Goal: Information Seeking & Learning: Find specific fact

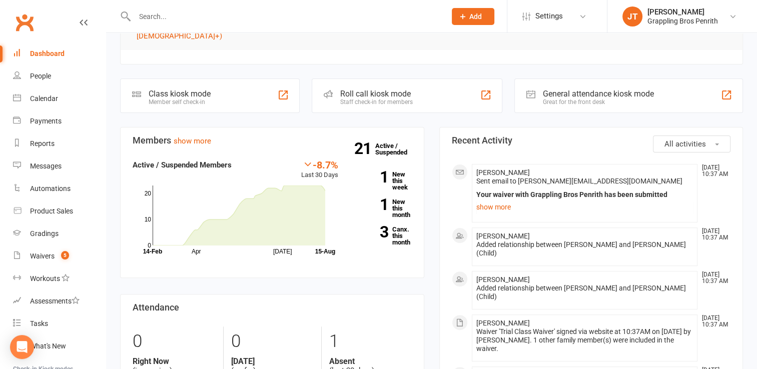
scroll to position [225, 0]
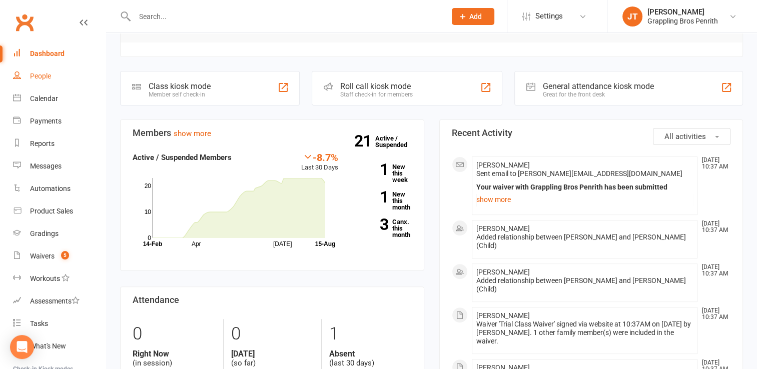
click at [50, 73] on div "People" at bounding box center [40, 76] width 21 height 8
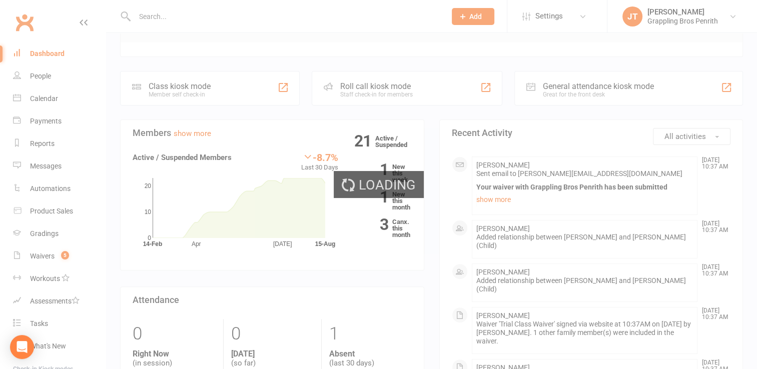
click at [41, 75] on div "Loading" at bounding box center [378, 184] width 757 height 369
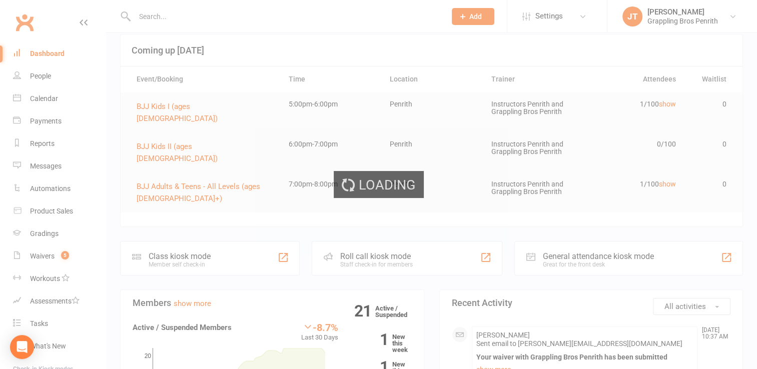
scroll to position [0, 0]
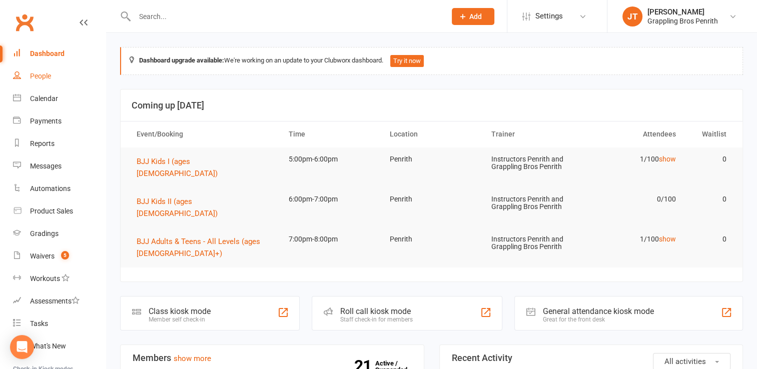
click at [45, 67] on link "People" at bounding box center [59, 76] width 93 height 23
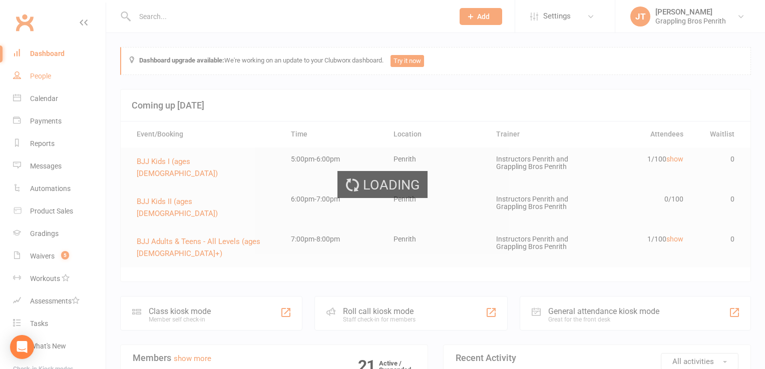
select select "50"
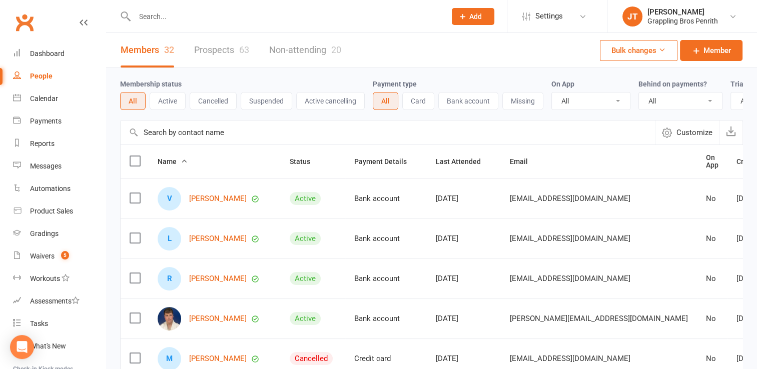
click at [180, 101] on button "Active" at bounding box center [168, 101] width 36 height 18
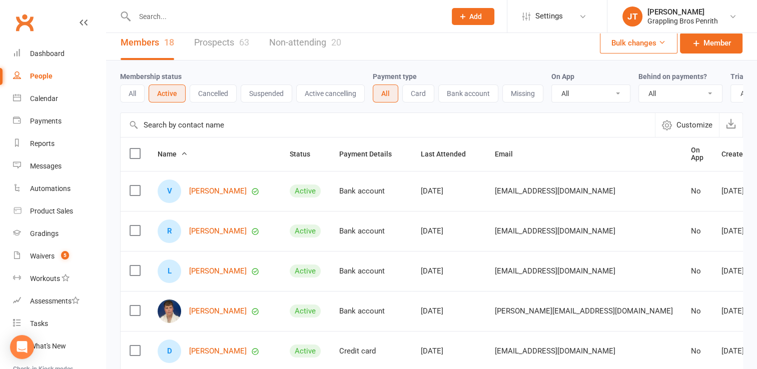
scroll to position [4, 0]
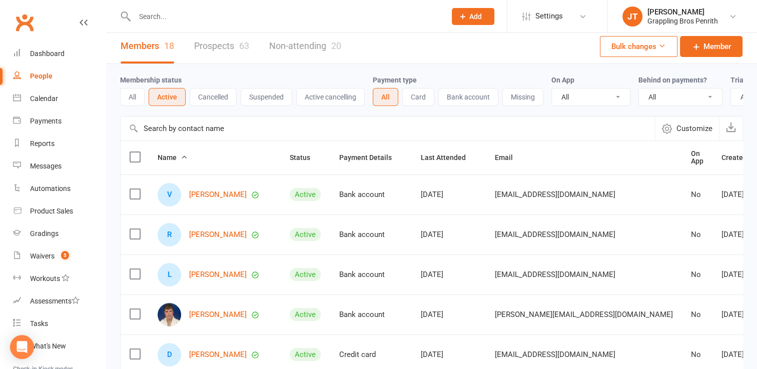
click at [238, 47] on link "Prospects 63" at bounding box center [221, 46] width 55 height 35
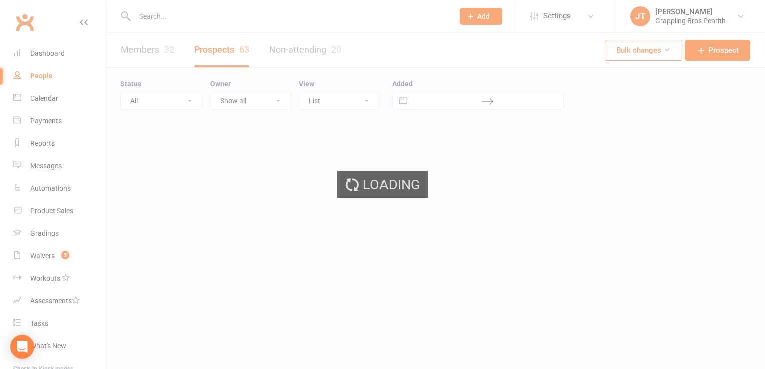
select select "50"
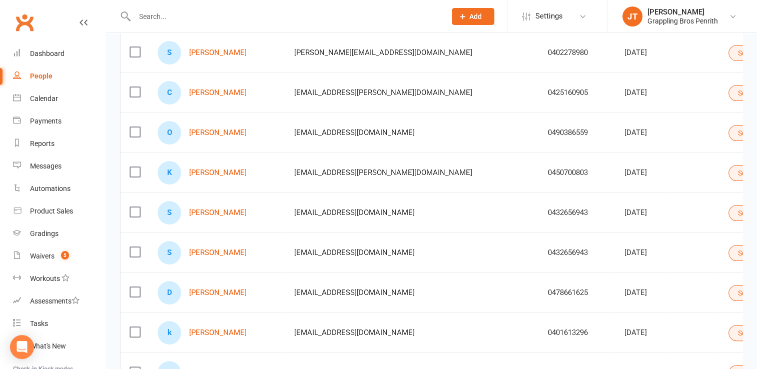
scroll to position [161, 0]
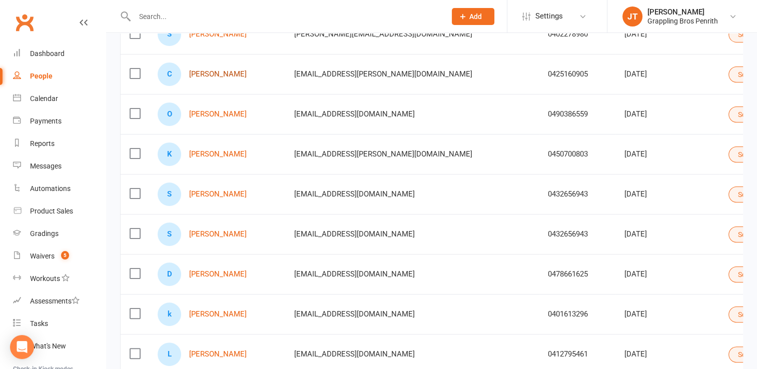
click at [220, 71] on link "[PERSON_NAME]" at bounding box center [218, 74] width 58 height 9
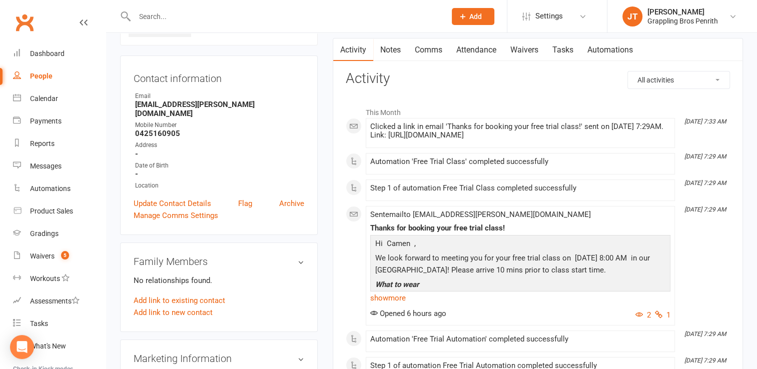
scroll to position [80, 0]
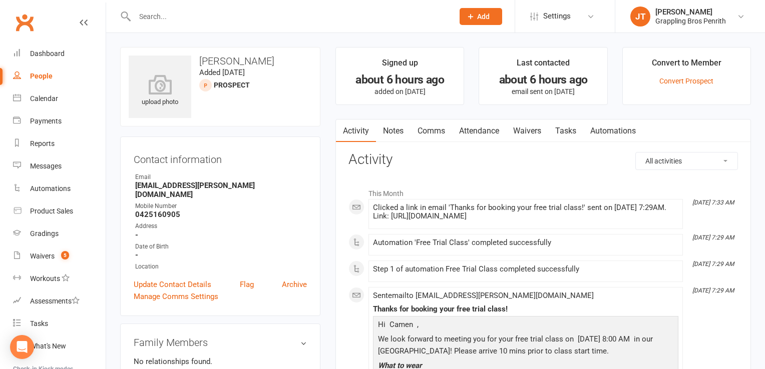
select select "50"
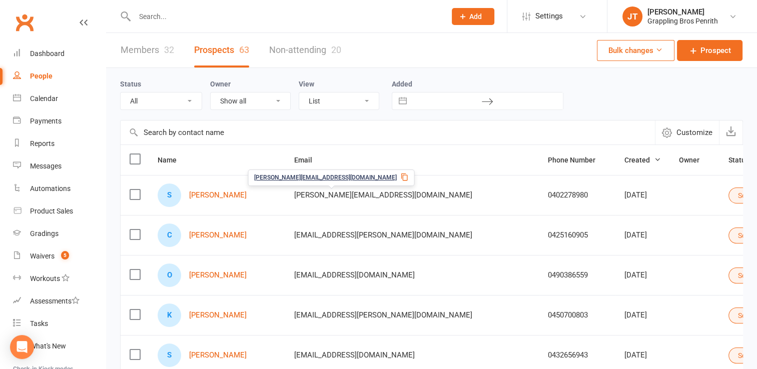
click at [346, 193] on span "[PERSON_NAME][EMAIL_ADDRESS][DOMAIN_NAME]" at bounding box center [383, 195] width 178 height 19
click at [232, 195] on link "[PERSON_NAME]" at bounding box center [218, 195] width 58 height 9
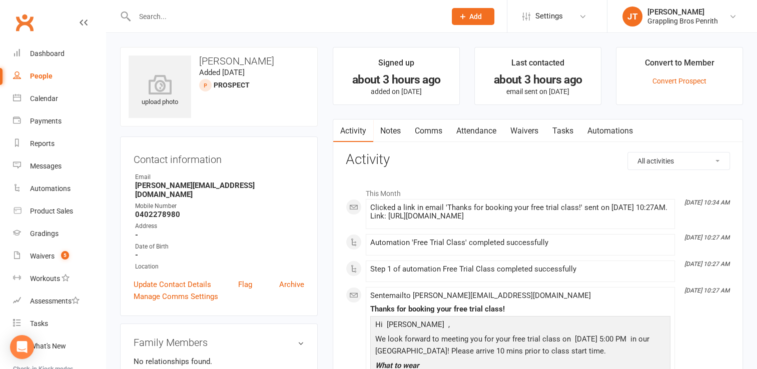
click at [47, 79] on div "People" at bounding box center [41, 76] width 23 height 8
select select "50"
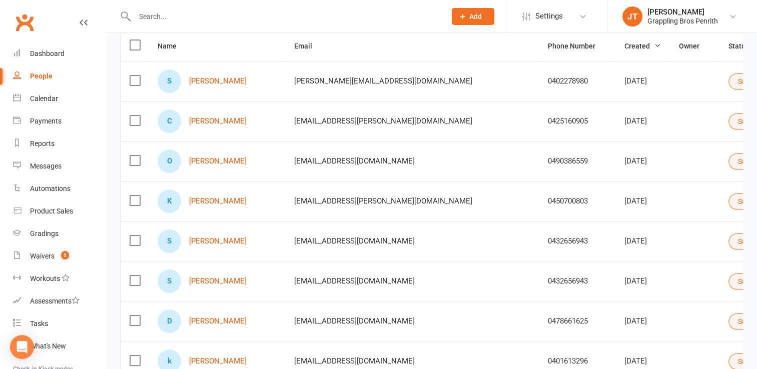
scroll to position [124, 0]
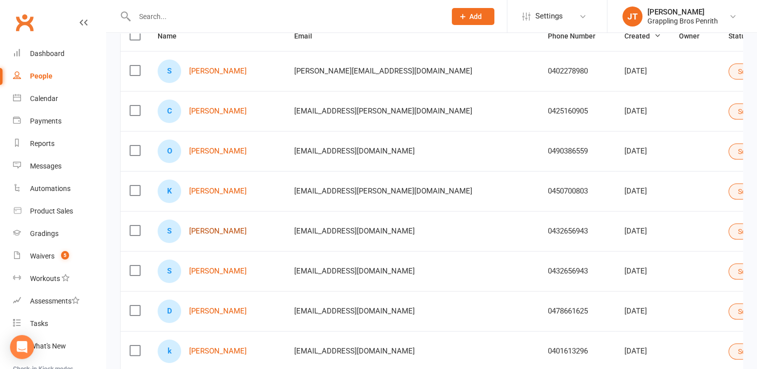
click at [197, 228] on link "[PERSON_NAME]" at bounding box center [218, 231] width 58 height 9
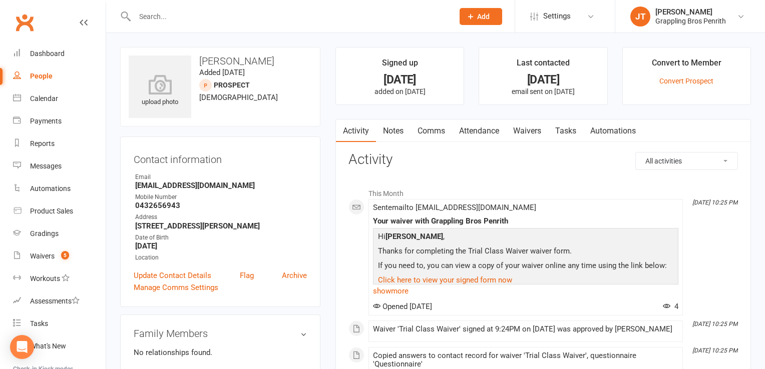
select select "50"
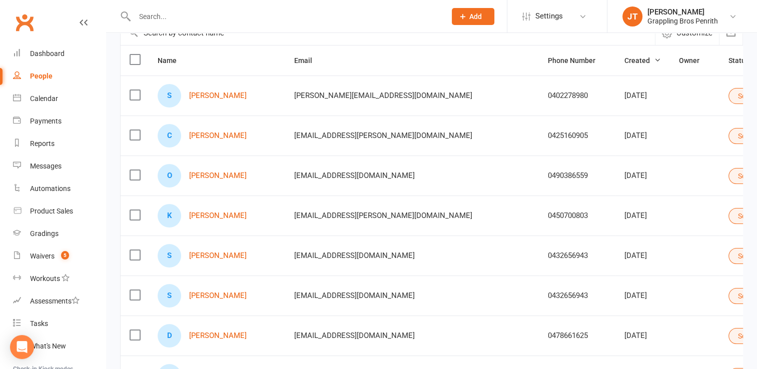
scroll to position [100, 0]
click at [729, 257] on button "Select status" at bounding box center [763, 256] width 68 height 16
click at [707, 270] on link "Convert to Member" at bounding box center [684, 274] width 99 height 20
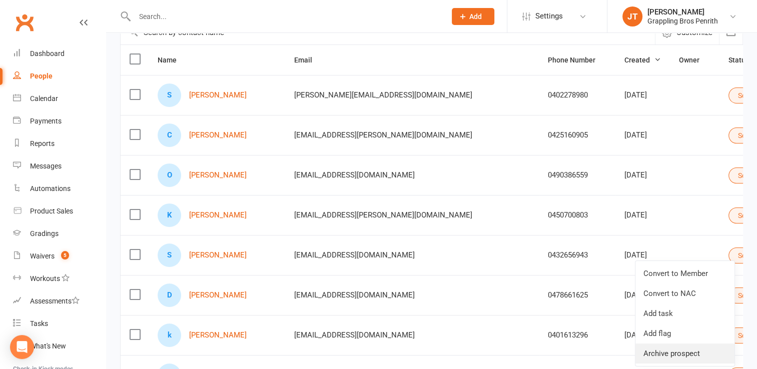
click at [697, 353] on link "Archive prospect" at bounding box center [684, 354] width 99 height 20
click at [711, 271] on link "Convert to Member" at bounding box center [684, 274] width 99 height 20
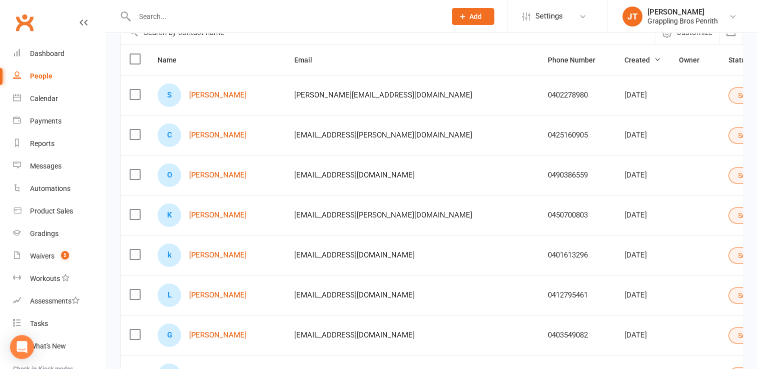
click at [25, 345] on icon "Open Intercom Messenger" at bounding box center [22, 347] width 12 height 13
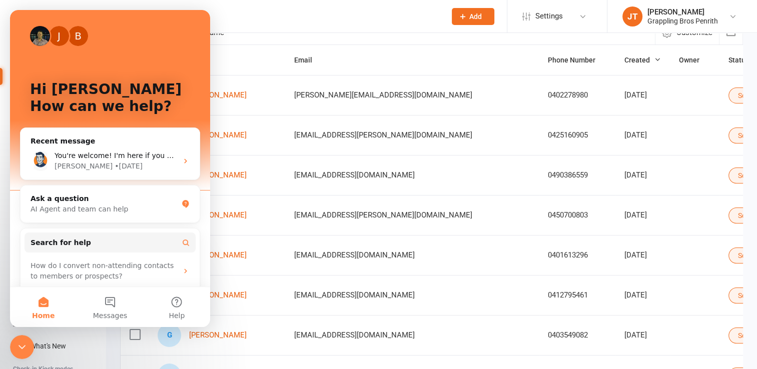
scroll to position [0, 0]
click at [102, 204] on div "AI Agent and team can help" at bounding box center [104, 209] width 147 height 11
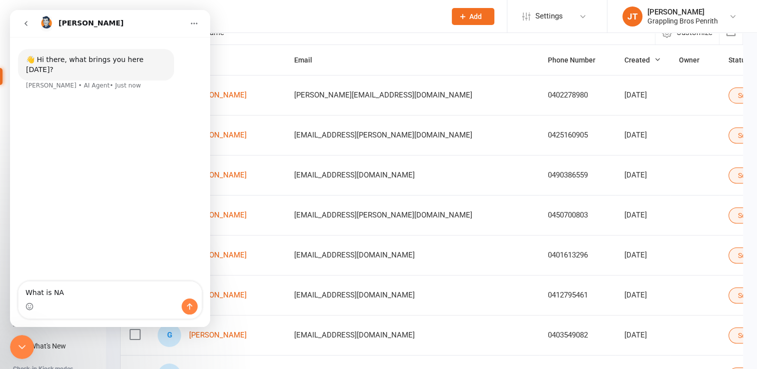
type textarea "What is NAC"
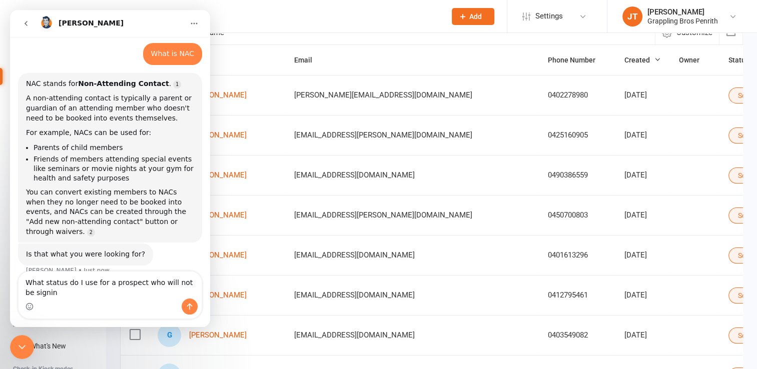
scroll to position [40, 0]
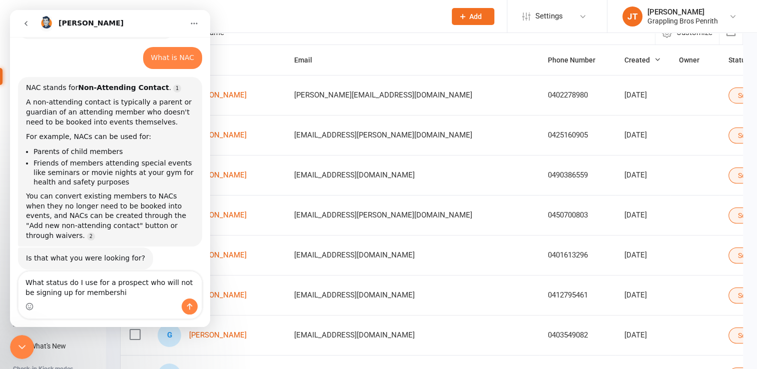
type textarea "What status do I use for a prospect who will not be signing up for membership"
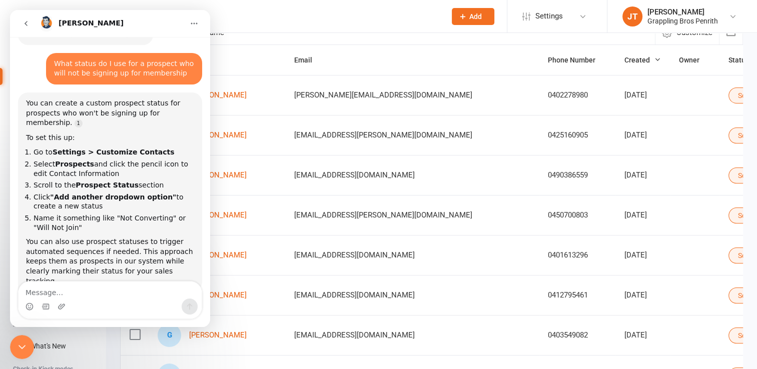
scroll to position [287, 0]
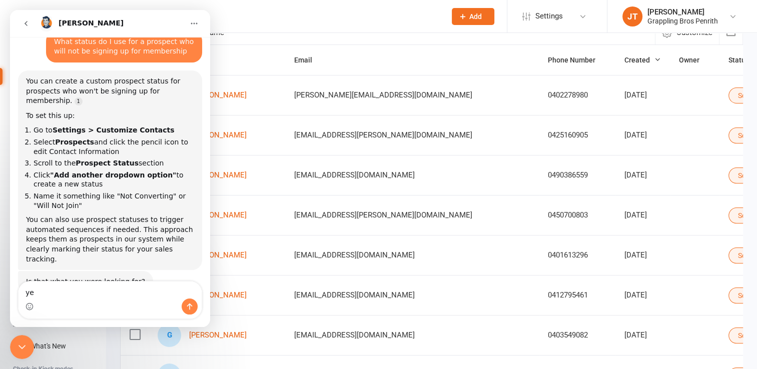
type textarea "yes"
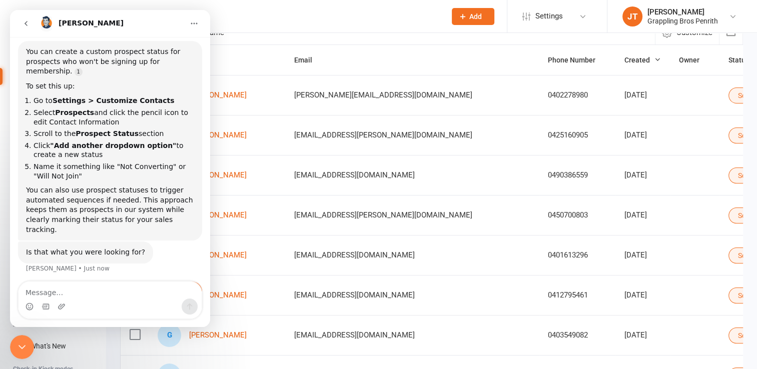
scroll to position [349, 0]
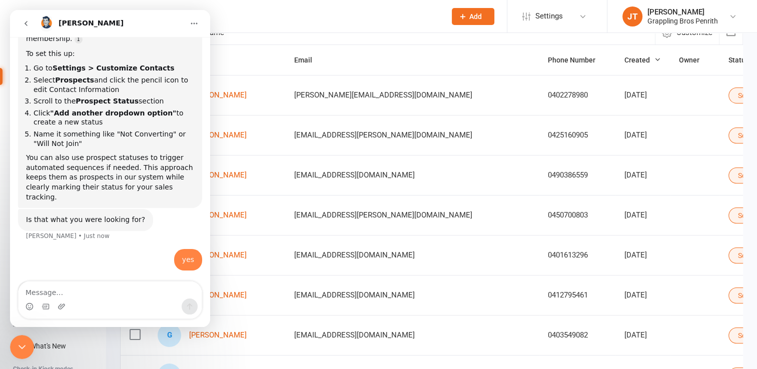
click at [22, 345] on icon "Close Intercom Messenger" at bounding box center [22, 347] width 12 height 12
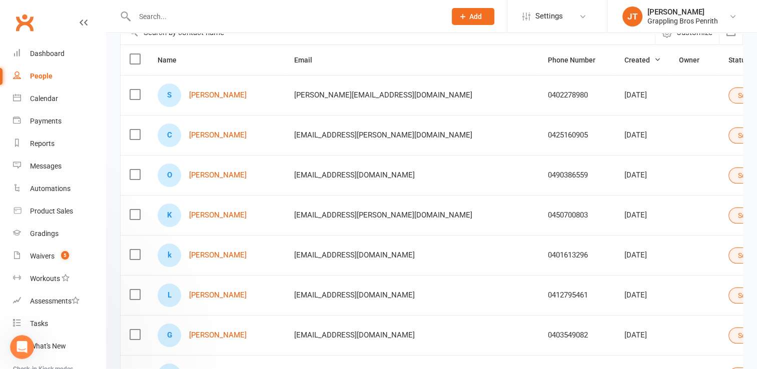
scroll to position [349, 0]
click at [729, 296] on button "Select status" at bounding box center [763, 296] width 68 height 16
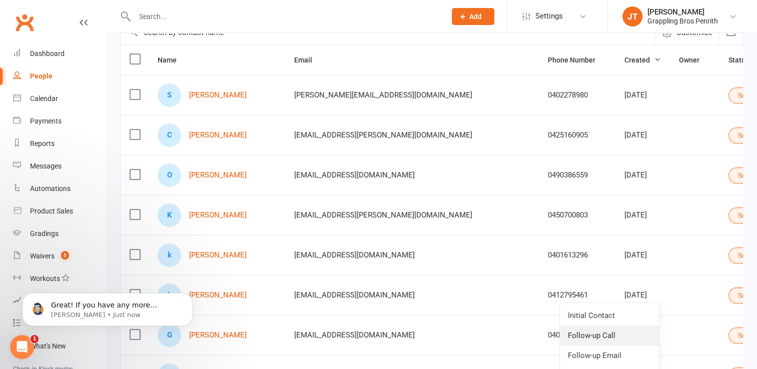
scroll to position [0, 0]
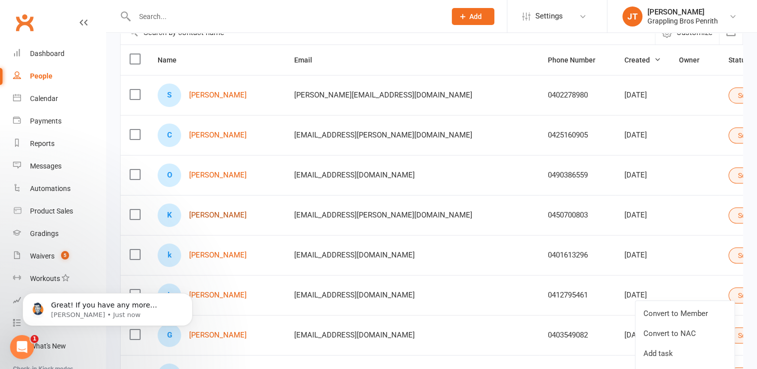
click at [214, 211] on link "[PERSON_NAME]" at bounding box center [218, 215] width 58 height 9
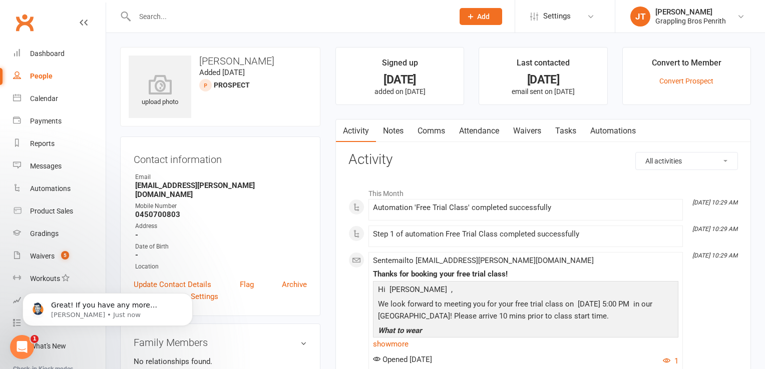
select select "50"
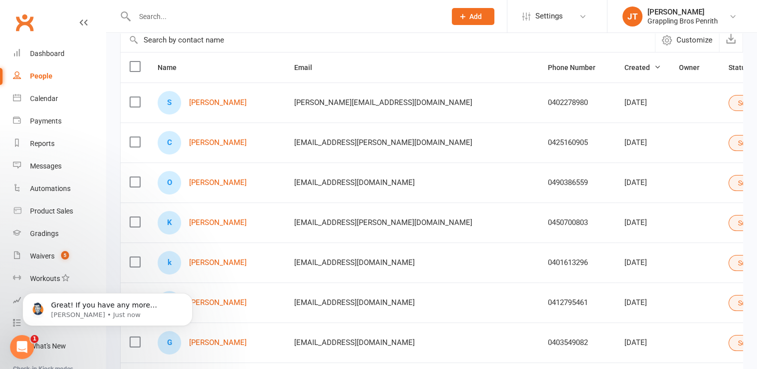
scroll to position [166, 0]
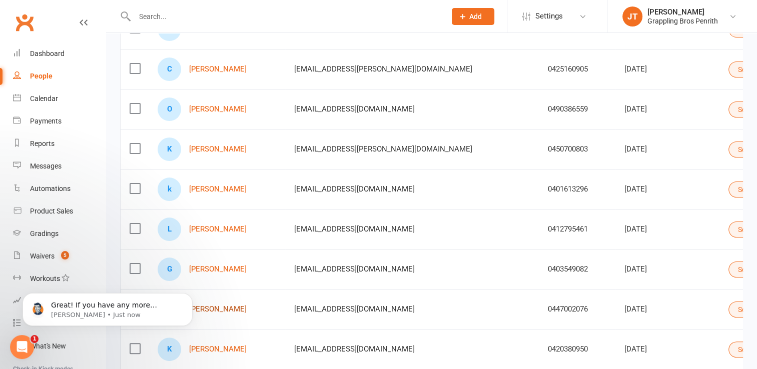
click at [228, 307] on link "[PERSON_NAME]" at bounding box center [218, 309] width 58 height 9
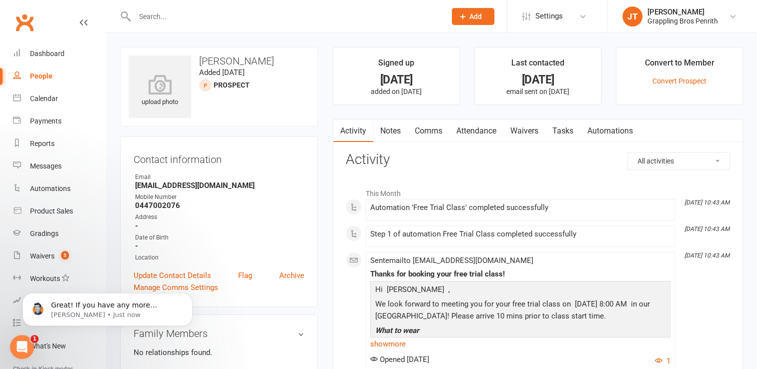
select select "50"
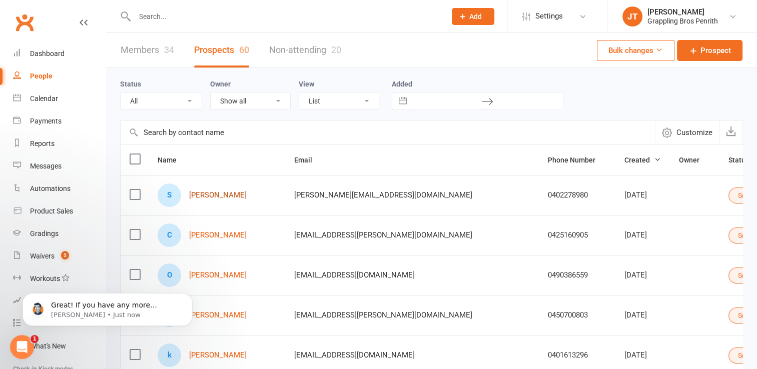
click at [232, 191] on link "[PERSON_NAME]" at bounding box center [218, 195] width 58 height 9
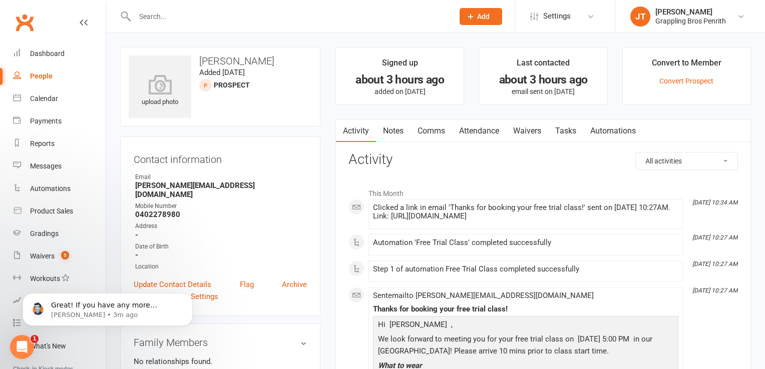
select select "50"
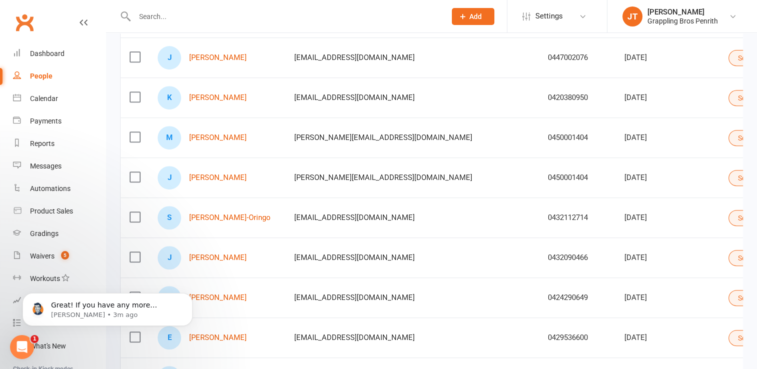
scroll to position [420, 0]
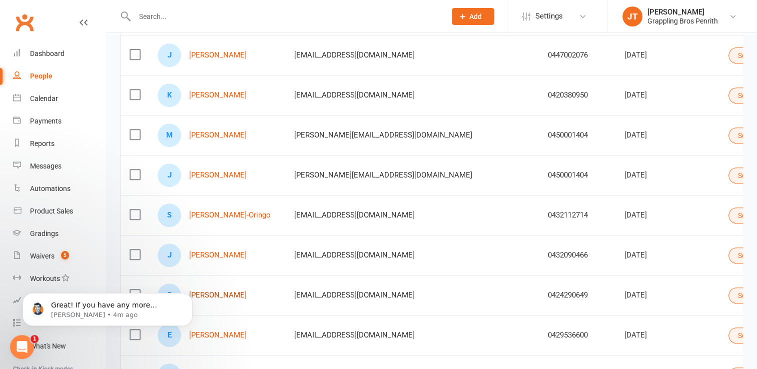
click at [222, 294] on link "[PERSON_NAME]" at bounding box center [218, 295] width 58 height 9
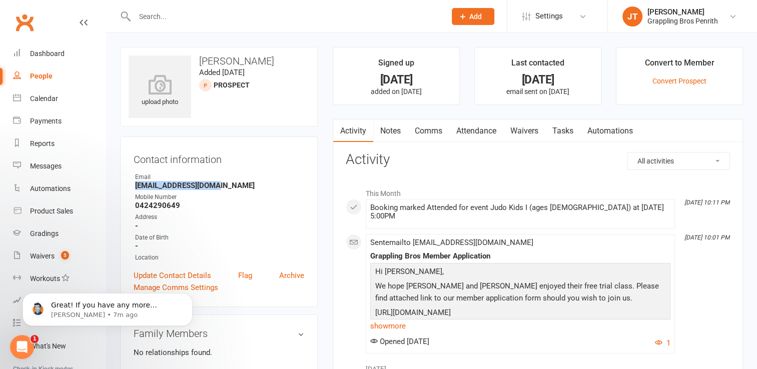
drag, startPoint x: 216, startPoint y: 186, endPoint x: 136, endPoint y: 185, distance: 80.6
click at [136, 185] on strong "[EMAIL_ADDRESS][DOMAIN_NAME]" at bounding box center [219, 185] width 169 height 9
copy strong "[EMAIL_ADDRESS][DOMAIN_NAME]"
select select "50"
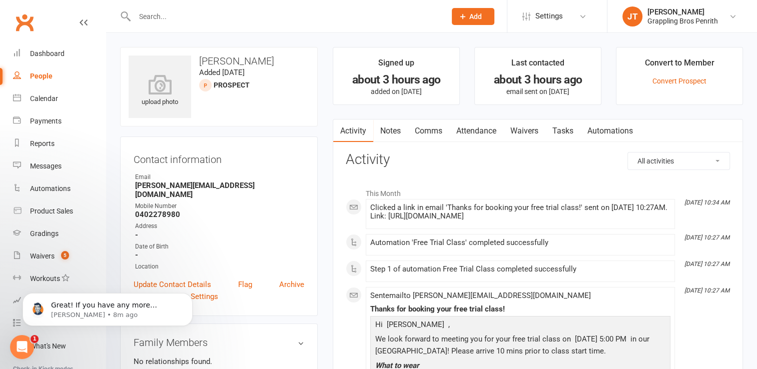
click at [49, 73] on div "People" at bounding box center [41, 76] width 23 height 8
select select "50"
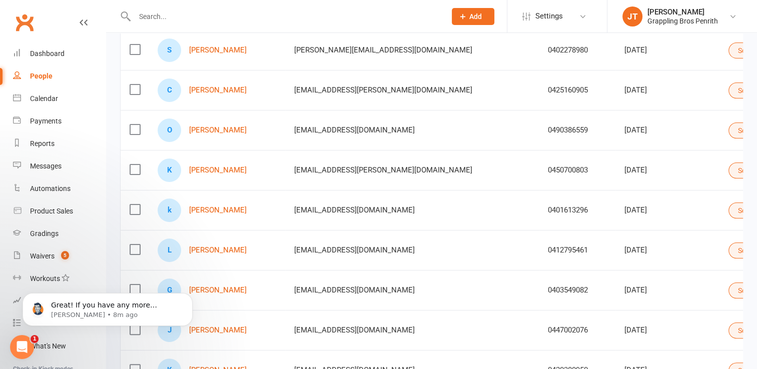
scroll to position [166, 0]
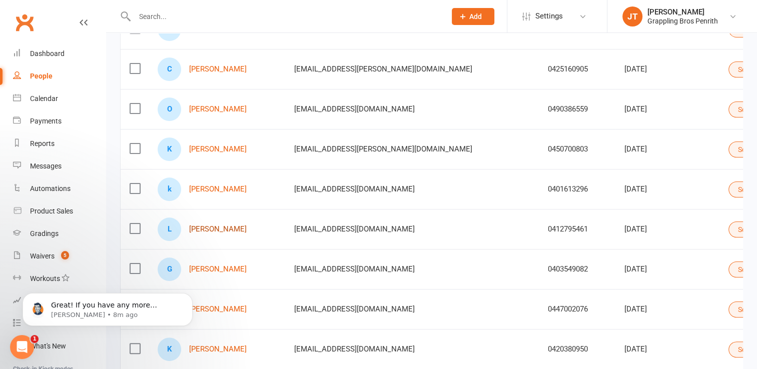
click at [238, 227] on link "[PERSON_NAME]" at bounding box center [218, 229] width 58 height 9
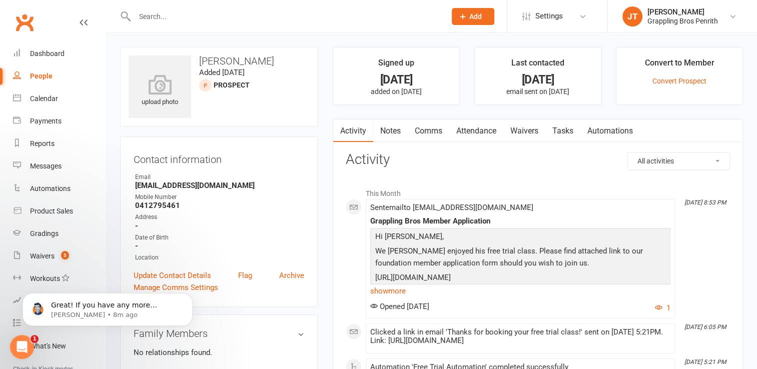
drag, startPoint x: 286, startPoint y: 60, endPoint x: 237, endPoint y: 61, distance: 49.5
click at [237, 61] on h3 "[PERSON_NAME]" at bounding box center [219, 61] width 181 height 11
copy h3 "[PERSON_NAME]"
drag, startPoint x: 179, startPoint y: 204, endPoint x: 134, endPoint y: 205, distance: 45.1
click at [134, 205] on li "Mobile Number [PHONE_NUMBER]" at bounding box center [219, 202] width 171 height 18
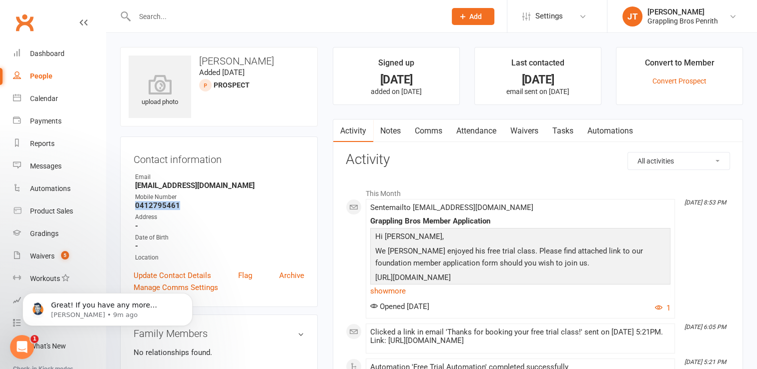
copy strong "0412795461"
drag, startPoint x: 218, startPoint y: 189, endPoint x: 136, endPoint y: 185, distance: 82.2
click at [136, 185] on strong "[EMAIL_ADDRESS][DOMAIN_NAME]" at bounding box center [219, 185] width 169 height 9
copy strong "[EMAIL_ADDRESS][DOMAIN_NAME]"
select select "50"
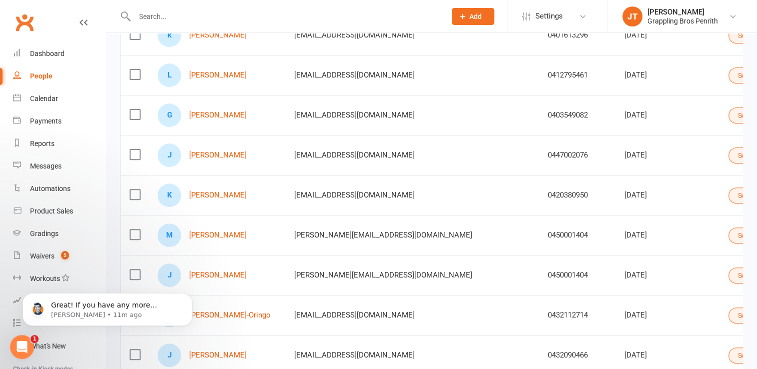
scroll to position [340, 0]
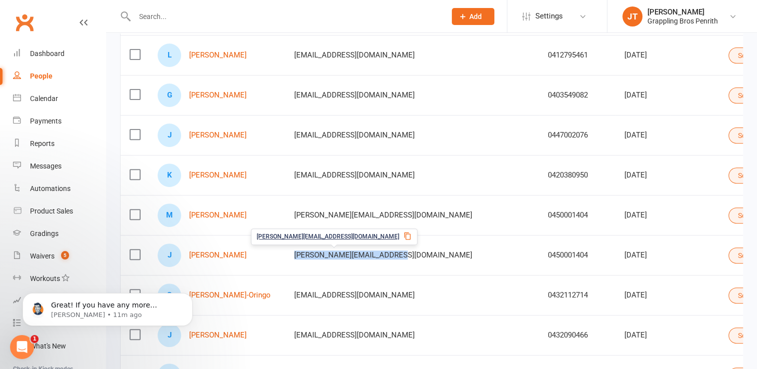
drag, startPoint x: 388, startPoint y: 255, endPoint x: 285, endPoint y: 253, distance: 103.6
click at [294, 253] on div "[PERSON_NAME][EMAIL_ADDRESS][DOMAIN_NAME]" at bounding box center [412, 255] width 236 height 9
copy span "[PERSON_NAME][EMAIL_ADDRESS][DOMAIN_NAME]"
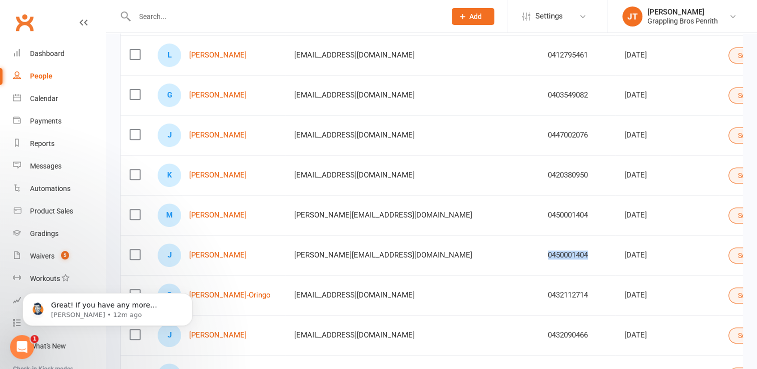
drag, startPoint x: 460, startPoint y: 252, endPoint x: 410, endPoint y: 249, distance: 50.1
click at [539, 249] on td "0450001404" at bounding box center [577, 255] width 77 height 40
copy div "0450001404"
click at [40, 73] on div "People" at bounding box center [41, 76] width 23 height 8
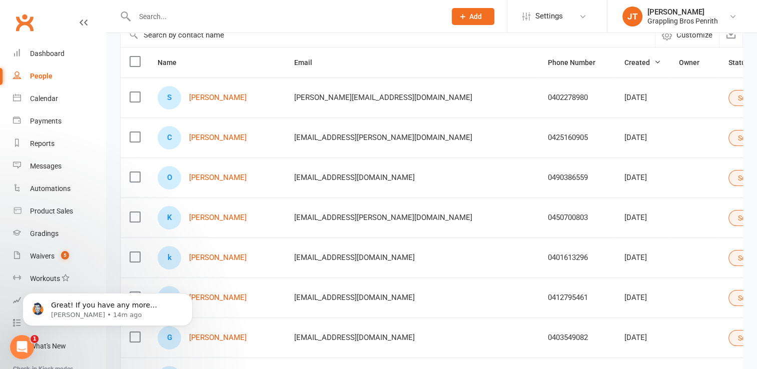
scroll to position [0, 0]
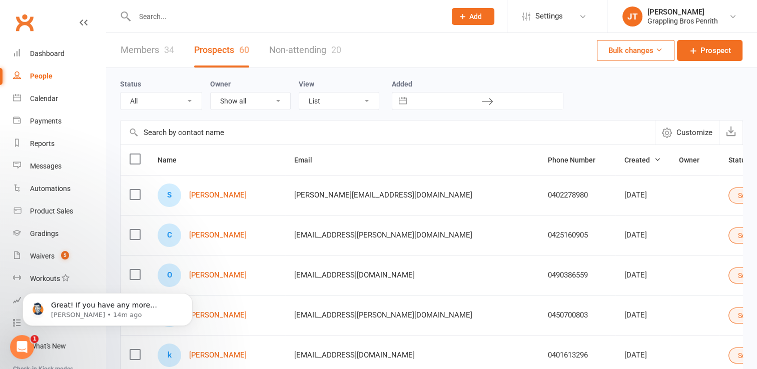
click at [155, 44] on link "Members 34" at bounding box center [148, 50] width 54 height 35
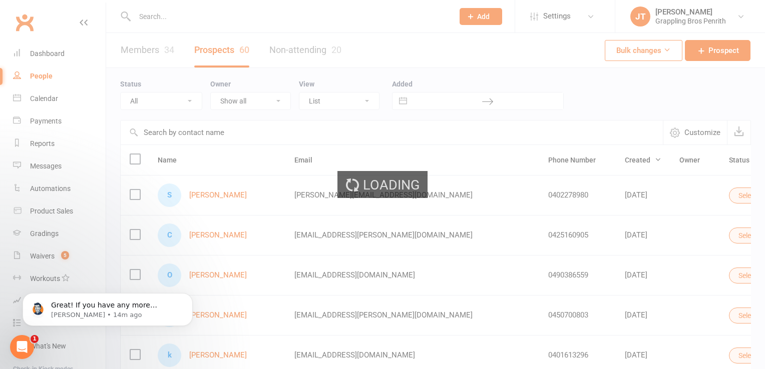
select select "50"
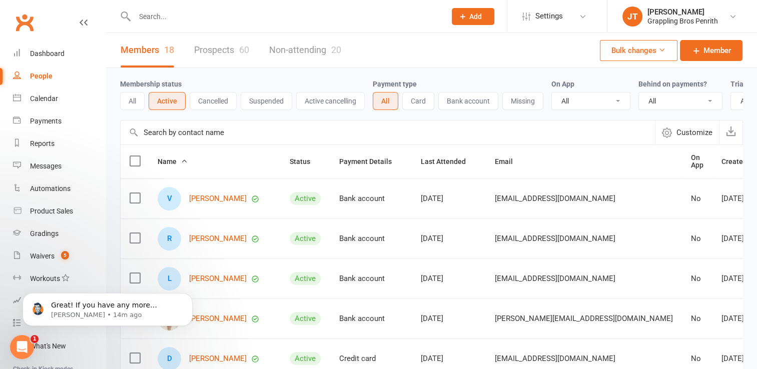
click at [169, 103] on button "Active" at bounding box center [167, 101] width 37 height 18
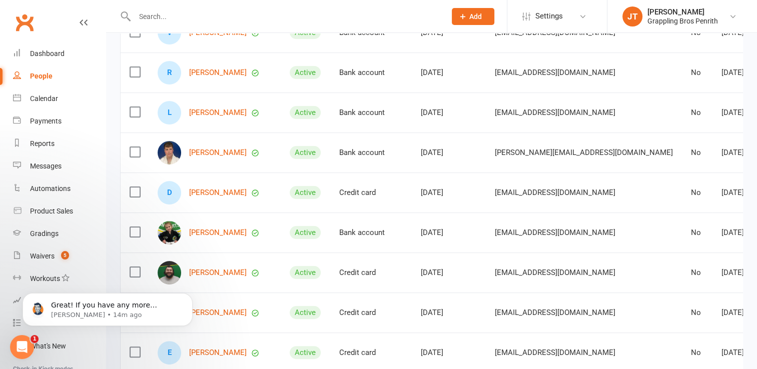
scroll to position [165, 0]
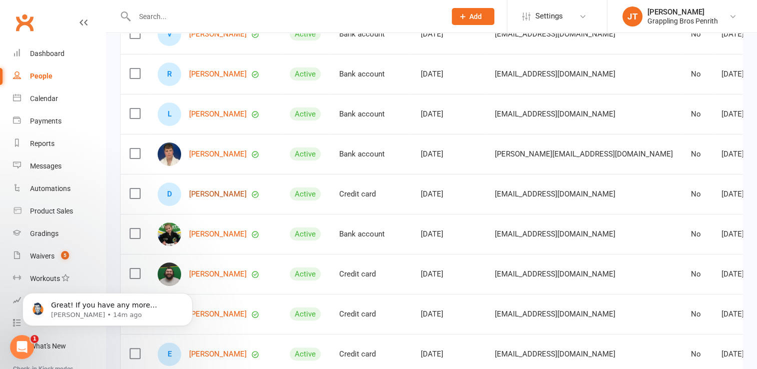
click at [208, 199] on link "[PERSON_NAME]" at bounding box center [218, 194] width 58 height 9
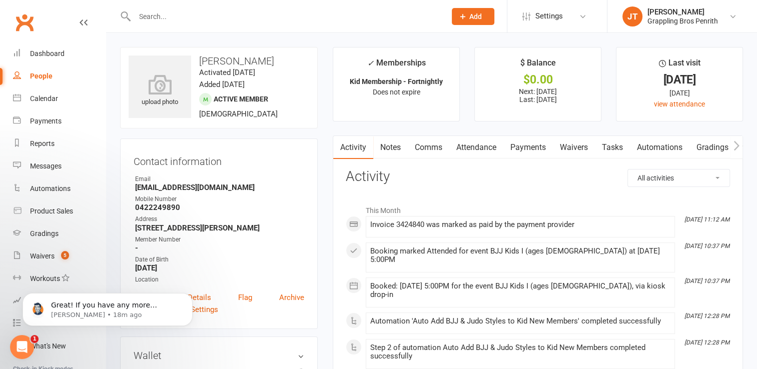
click at [46, 75] on div "People" at bounding box center [41, 76] width 23 height 8
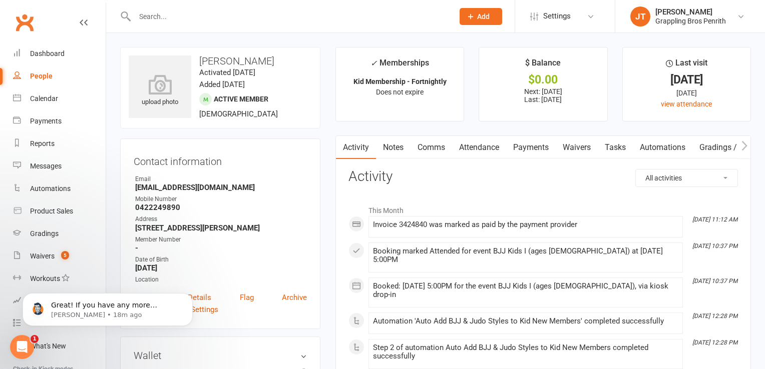
select select "50"
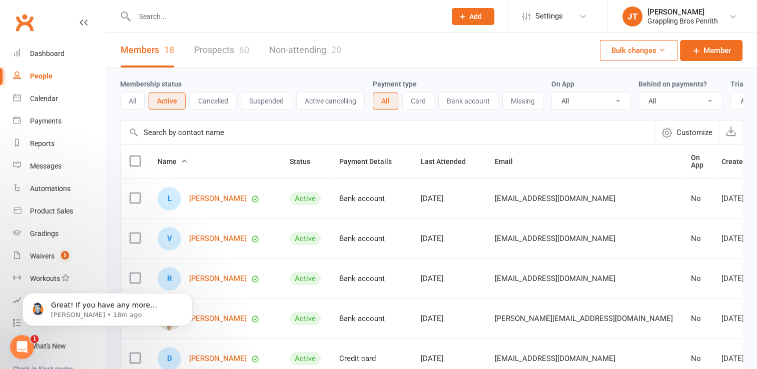
click at [234, 43] on link "Prospects 60" at bounding box center [221, 50] width 55 height 35
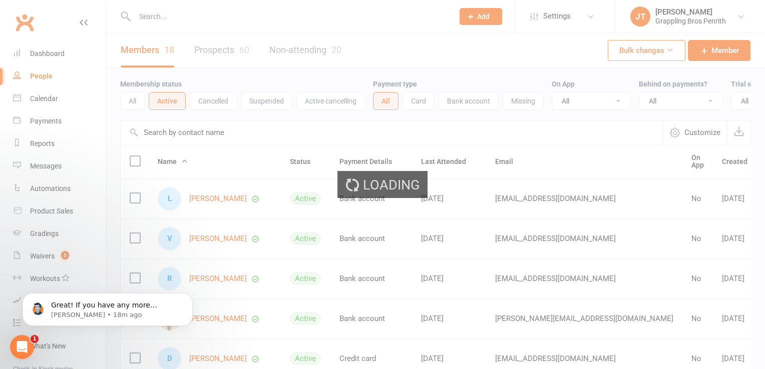
select select "50"
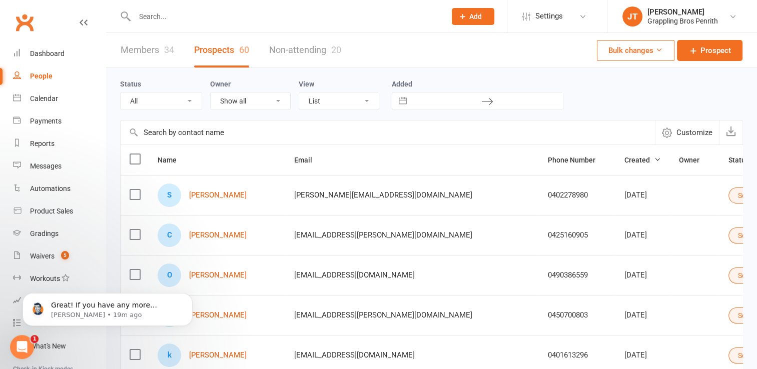
click at [165, 52] on div "34" at bounding box center [169, 50] width 10 height 11
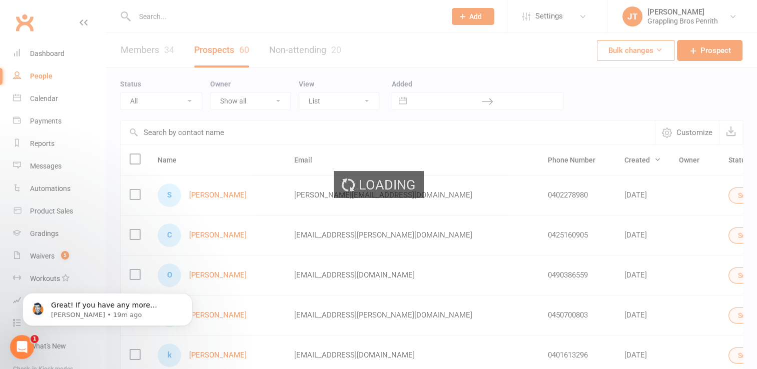
select select "50"
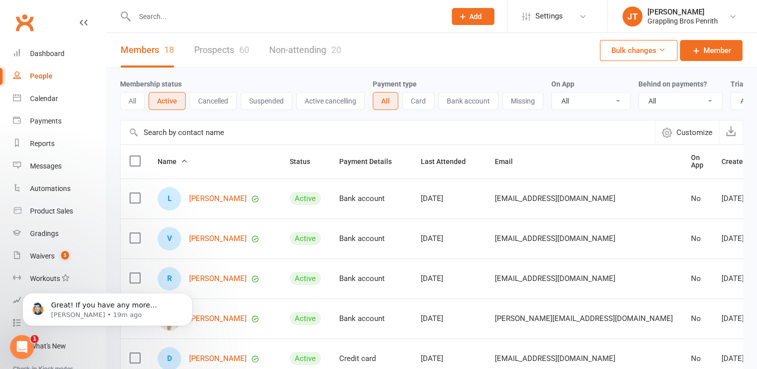
click at [176, 18] on input "text" at bounding box center [285, 17] width 307 height 14
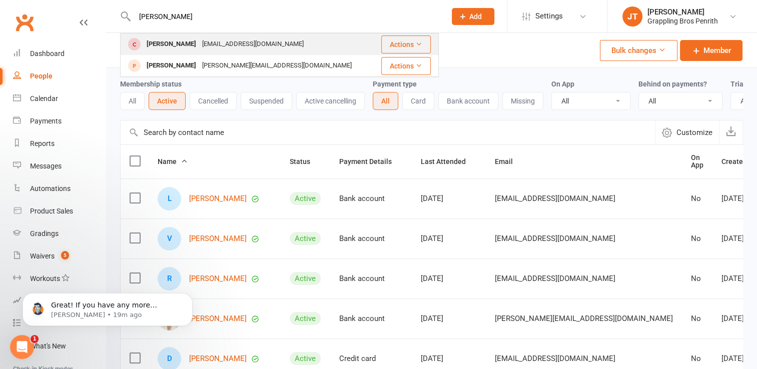
type input "[PERSON_NAME]"
click at [199, 48] on div "[EMAIL_ADDRESS][DOMAIN_NAME]" at bounding box center [253, 44] width 108 height 15
